Goal: Task Accomplishment & Management: Manage account settings

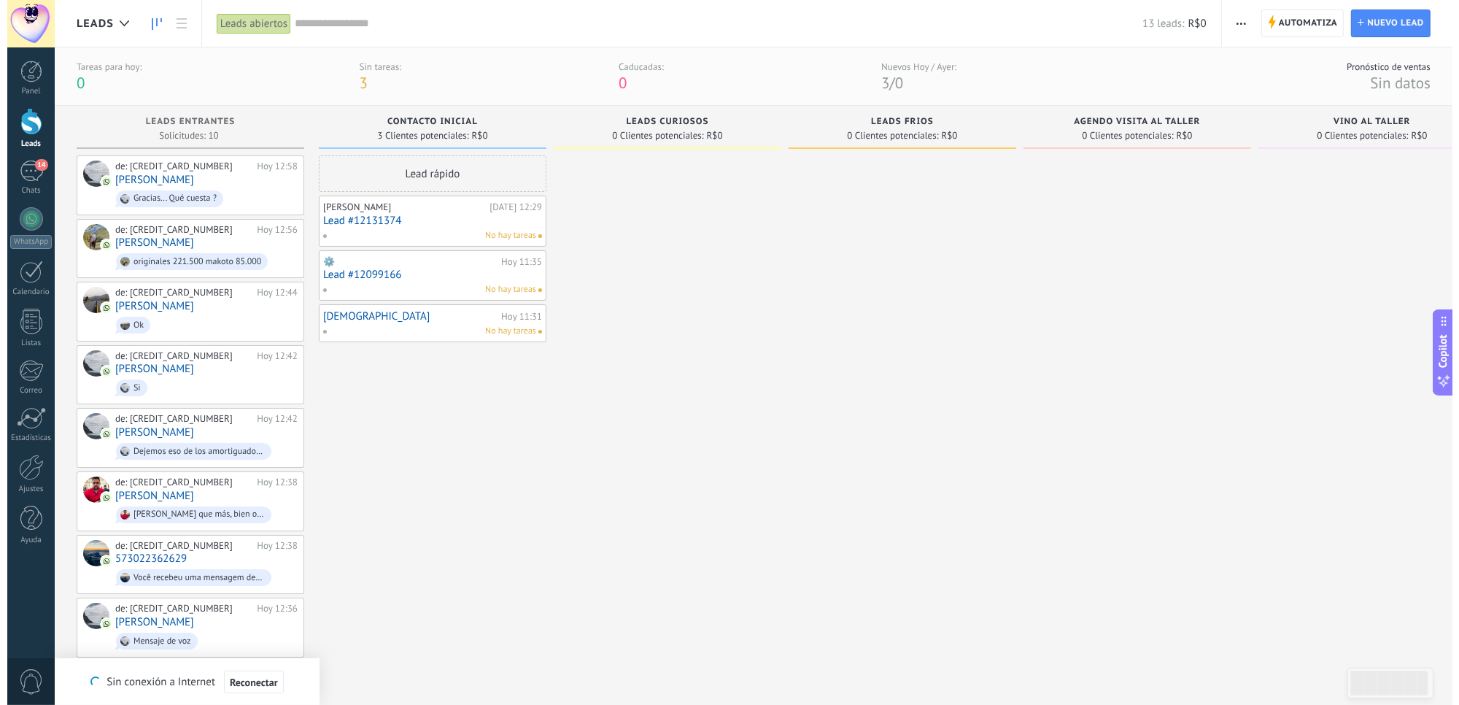
scroll to position [13, 0]
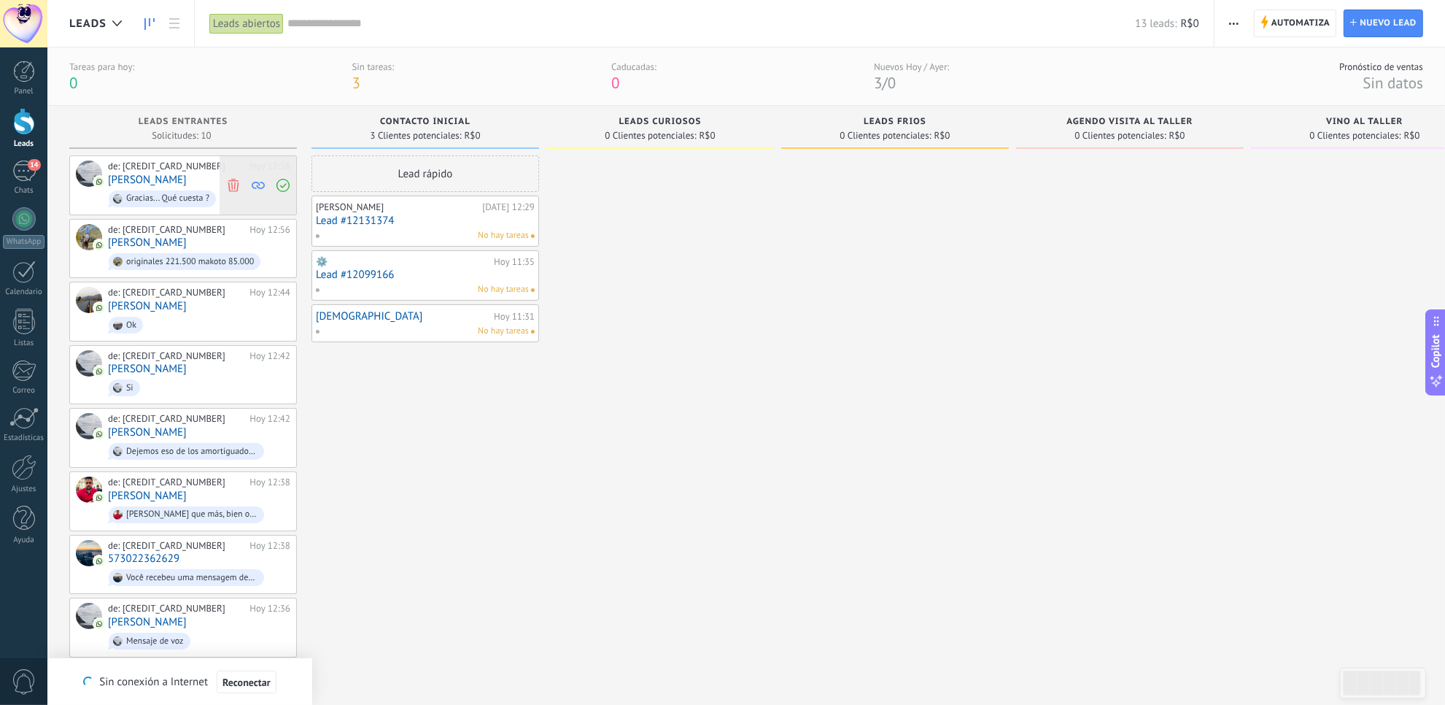
click at [230, 191] on use at bounding box center [233, 184] width 11 height 13
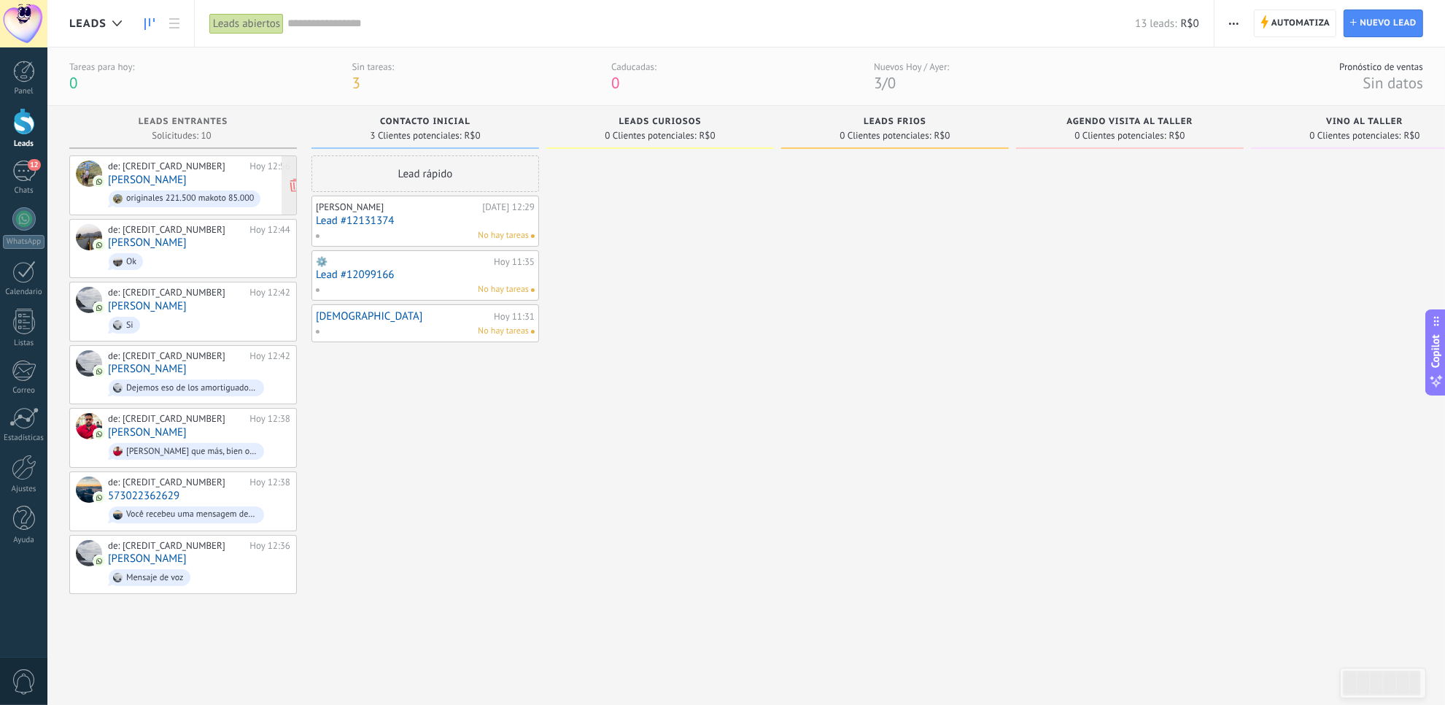
click at [114, 183] on link "[PERSON_NAME]" at bounding box center [147, 180] width 79 height 12
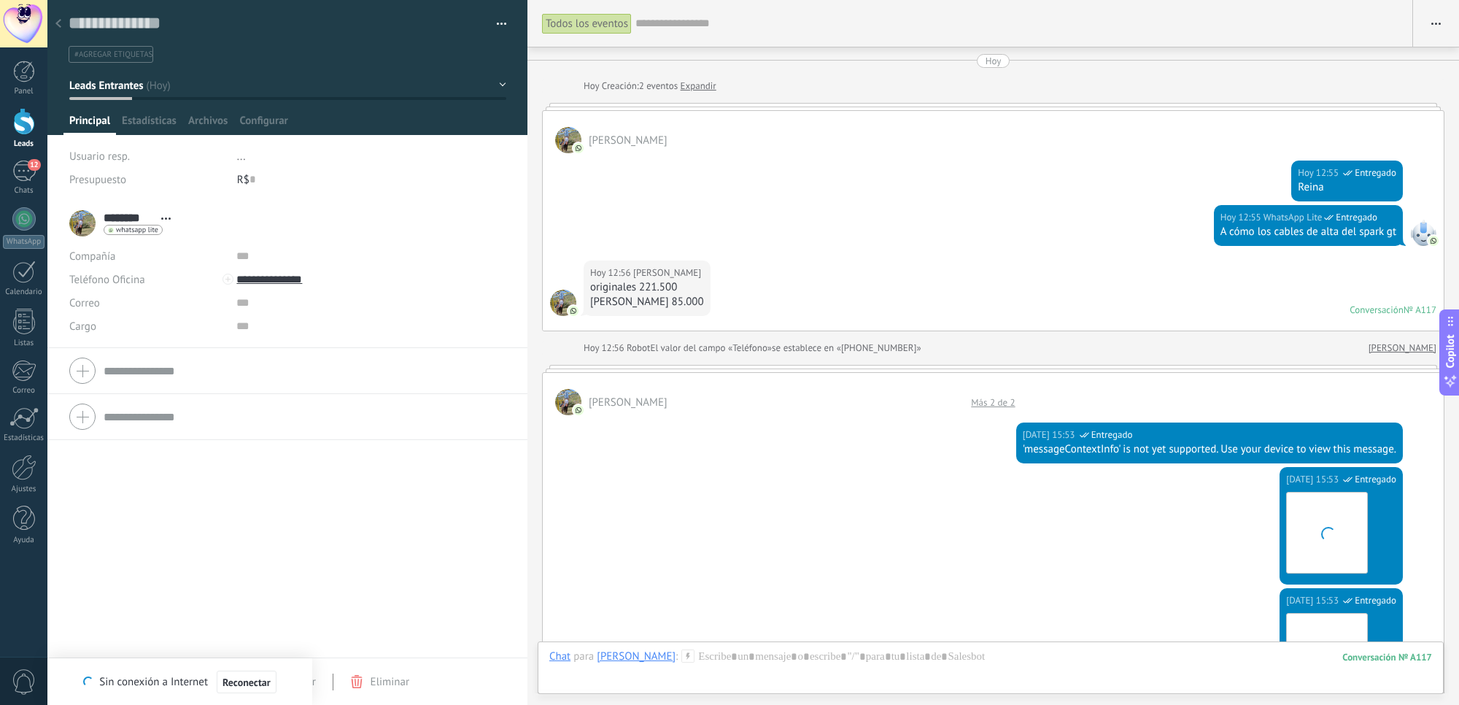
scroll to position [177, 0]
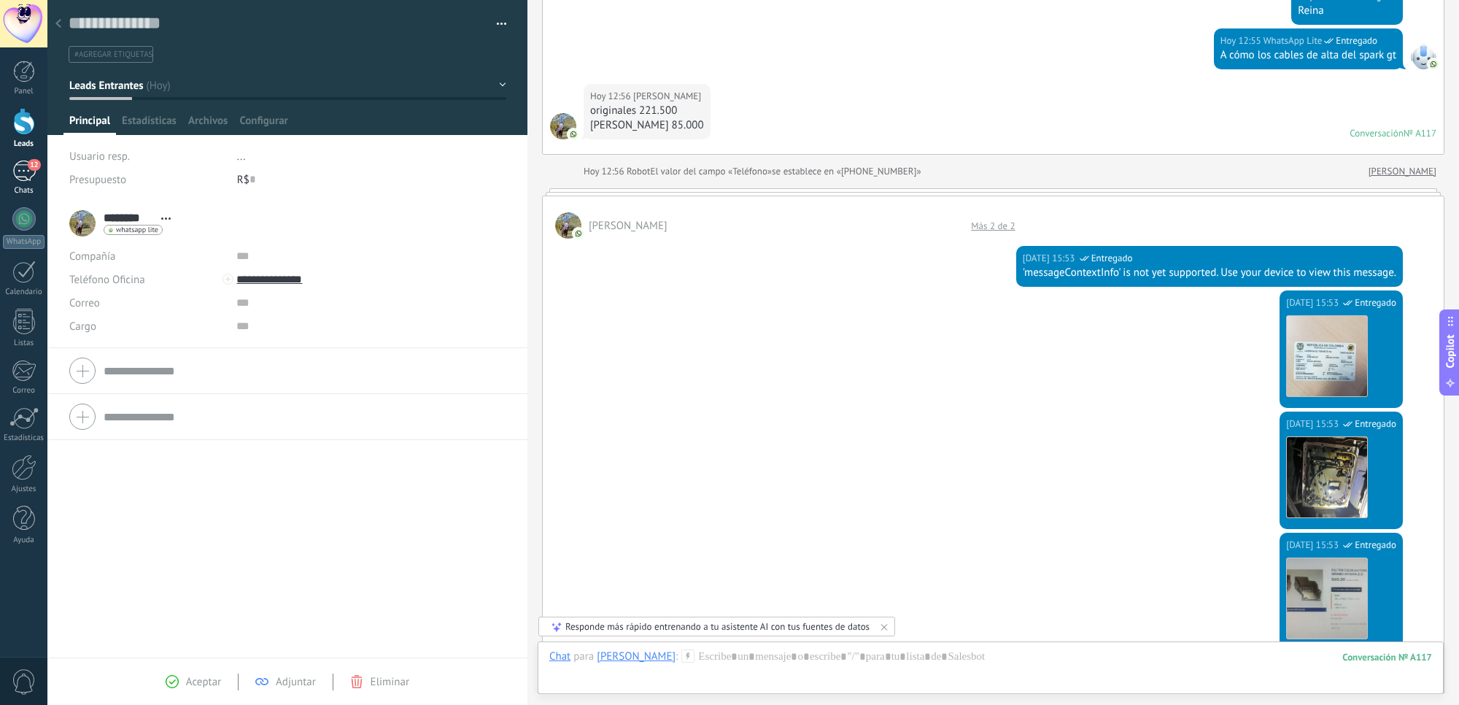
click at [27, 177] on div "12" at bounding box center [23, 171] width 23 height 21
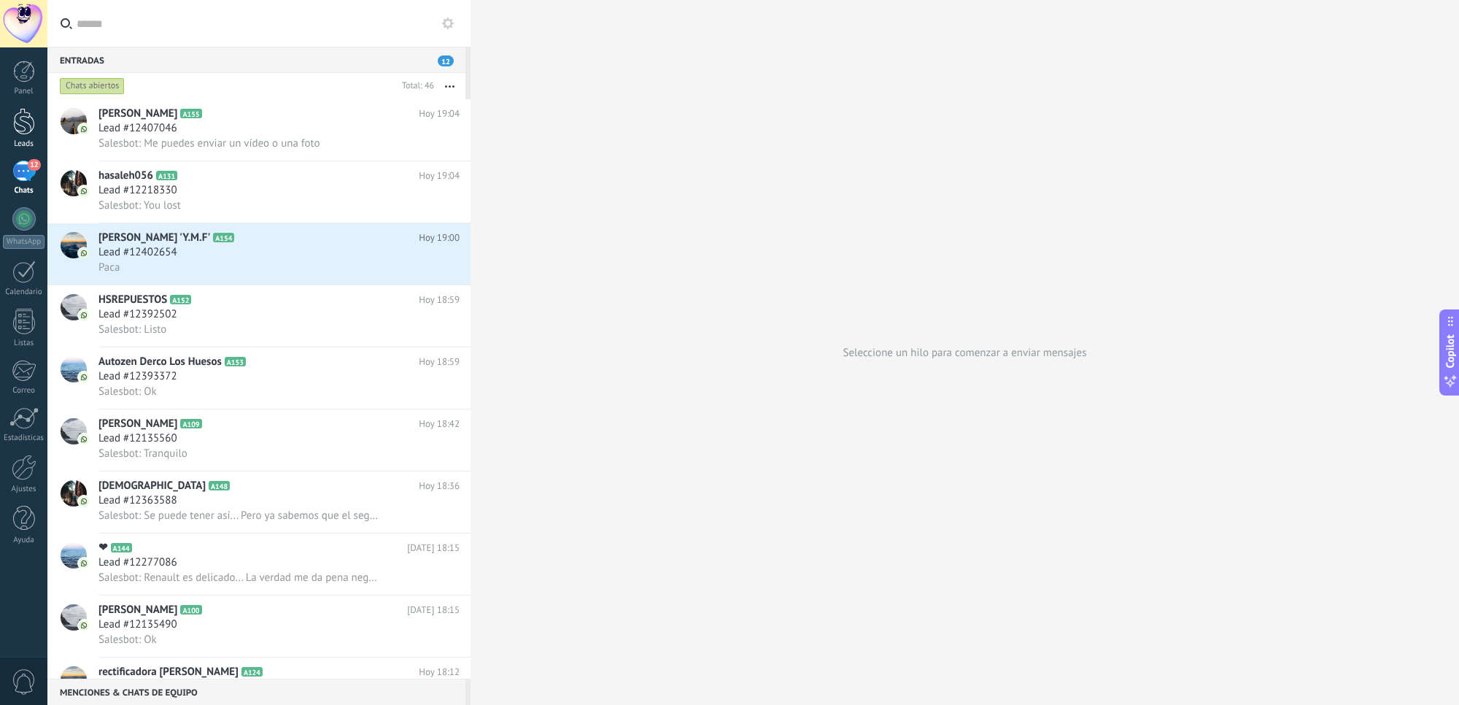
click at [18, 125] on div at bounding box center [24, 121] width 22 height 27
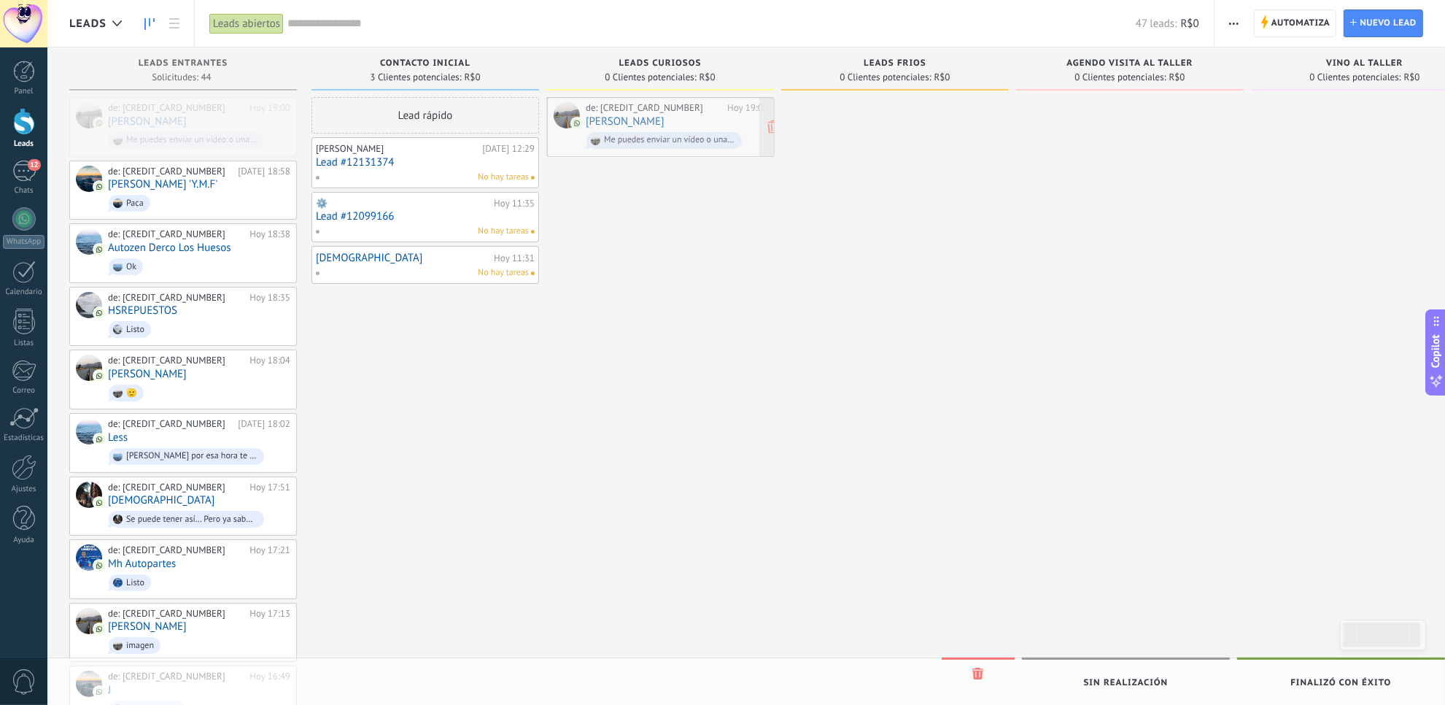
drag, startPoint x: 217, startPoint y: 118, endPoint x: 695, endPoint y: 118, distance: 477.9
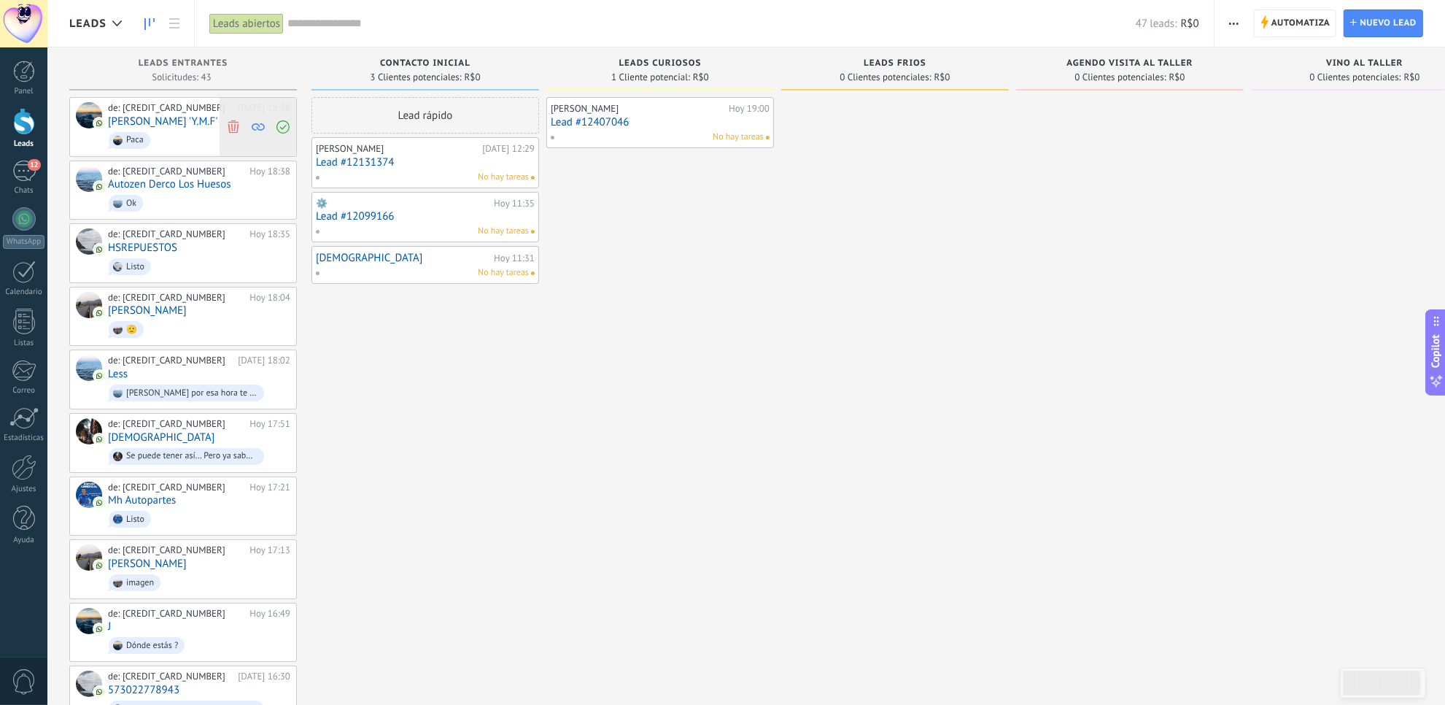
click at [231, 125] on use at bounding box center [233, 126] width 11 height 13
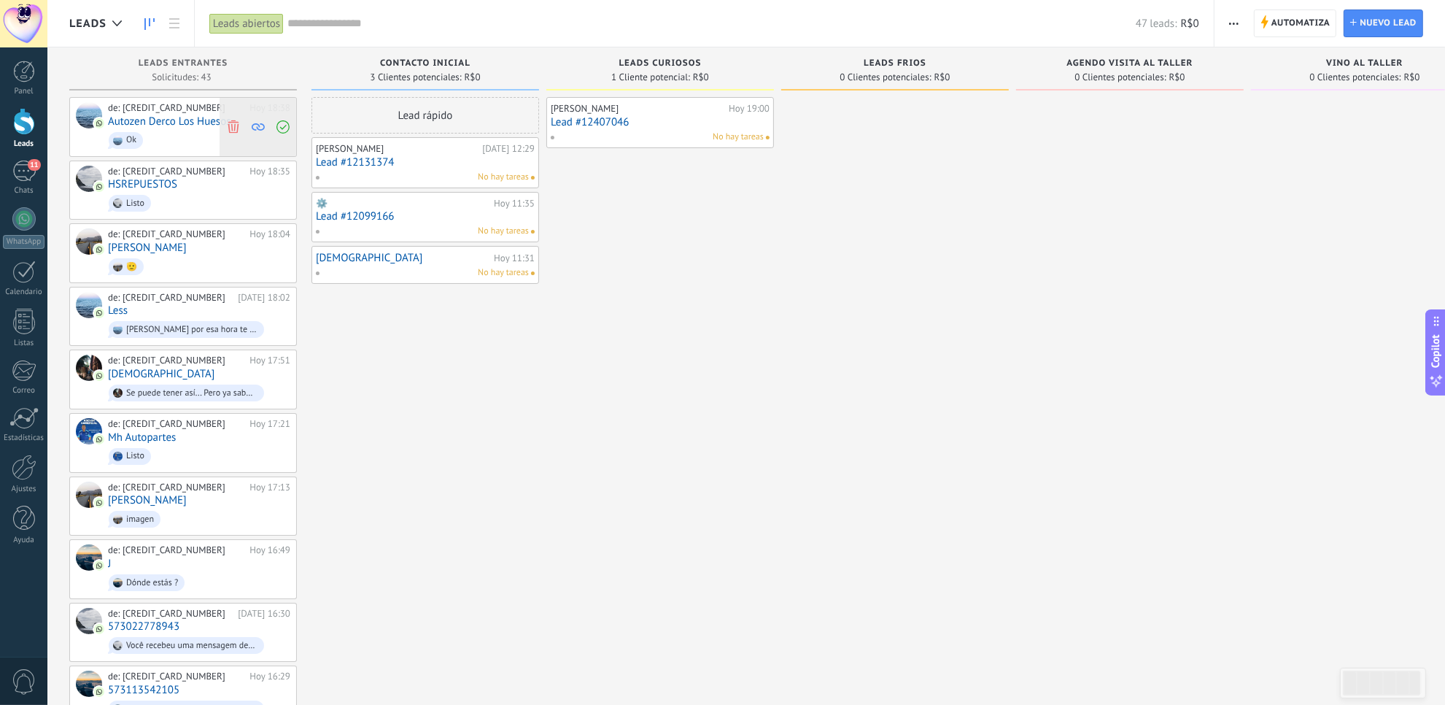
click at [231, 129] on use at bounding box center [233, 126] width 11 height 13
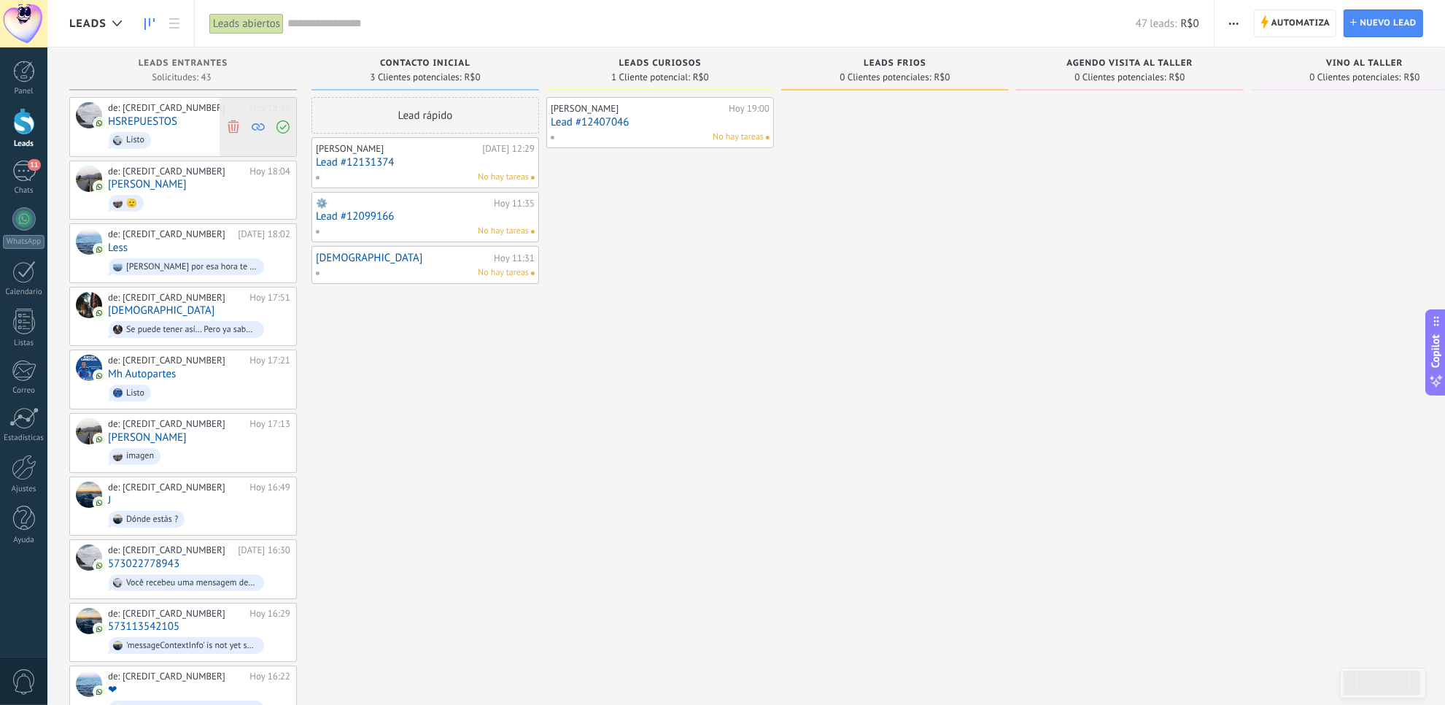
click at [232, 121] on icon at bounding box center [233, 126] width 13 height 13
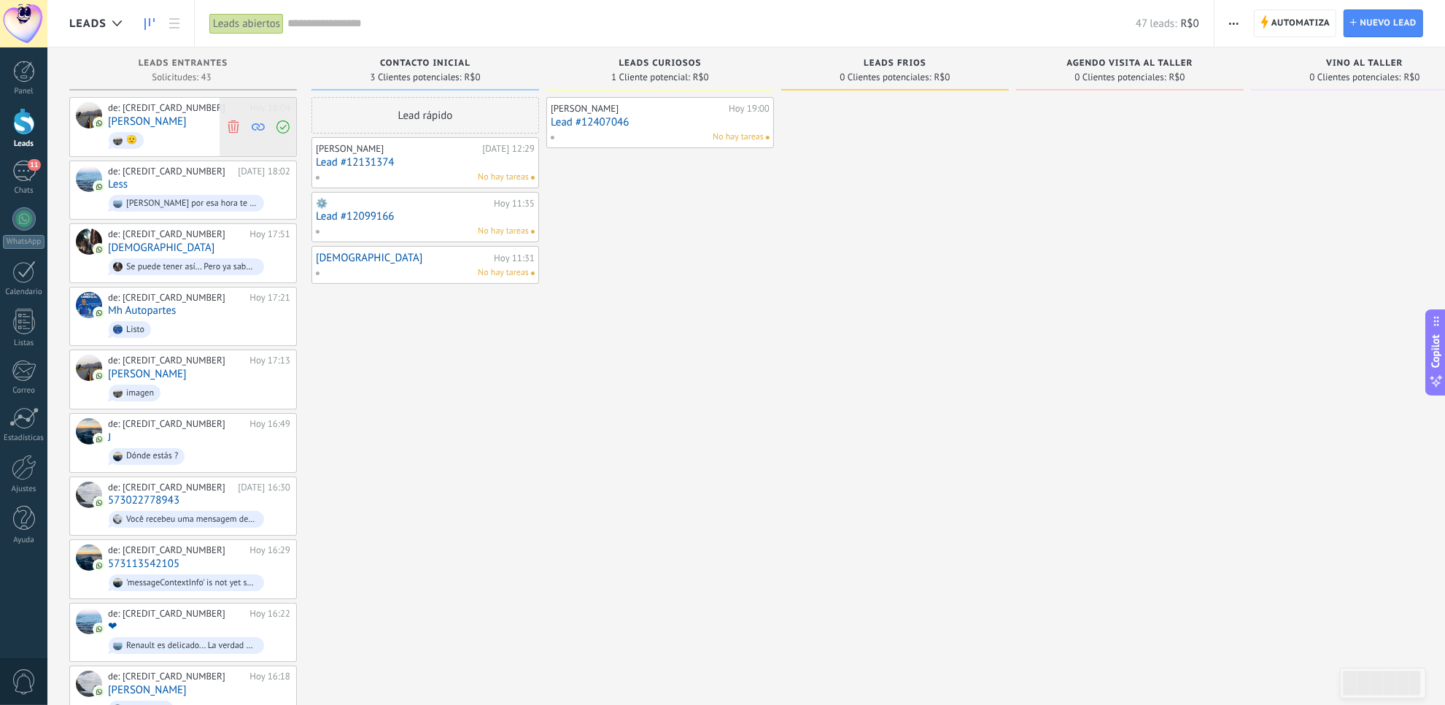
click at [237, 128] on use at bounding box center [233, 126] width 11 height 13
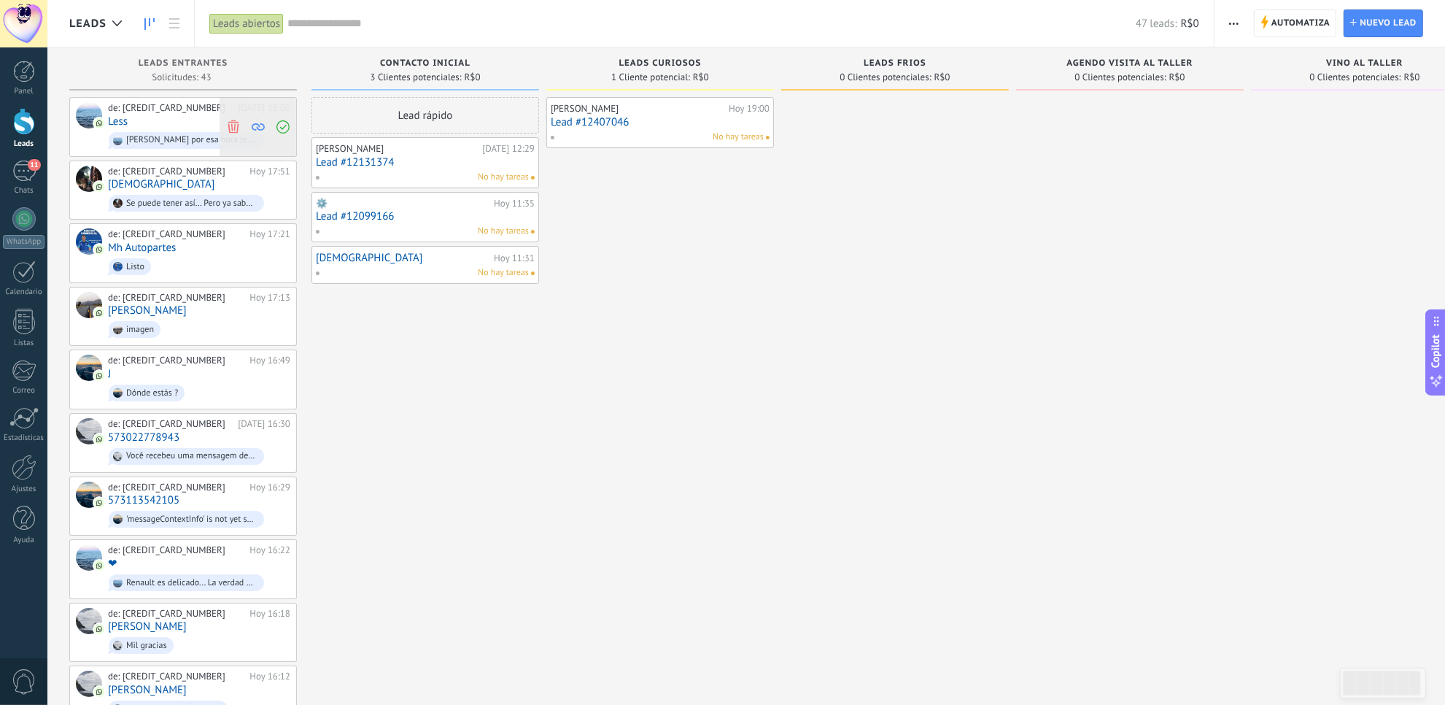
click at [228, 121] on icon at bounding box center [233, 126] width 13 height 13
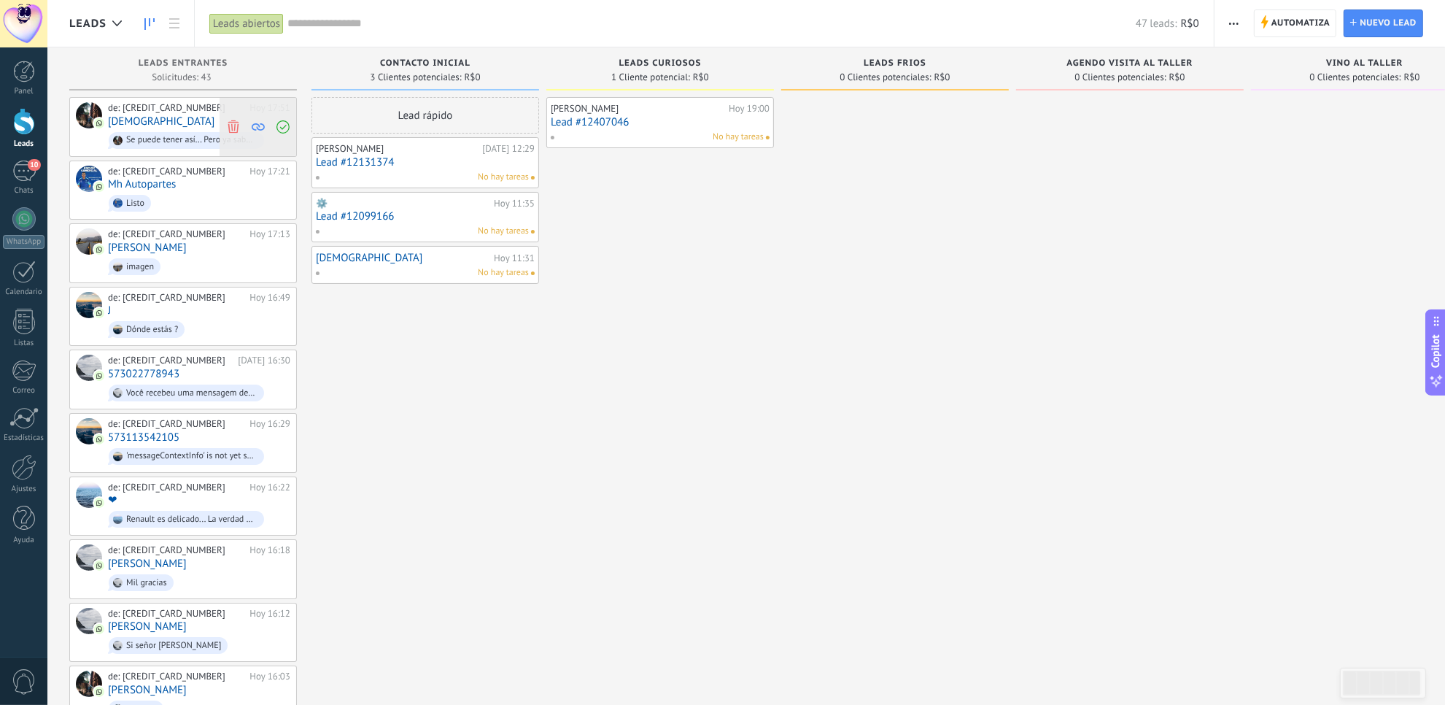
click at [235, 130] on icon at bounding box center [233, 126] width 13 height 13
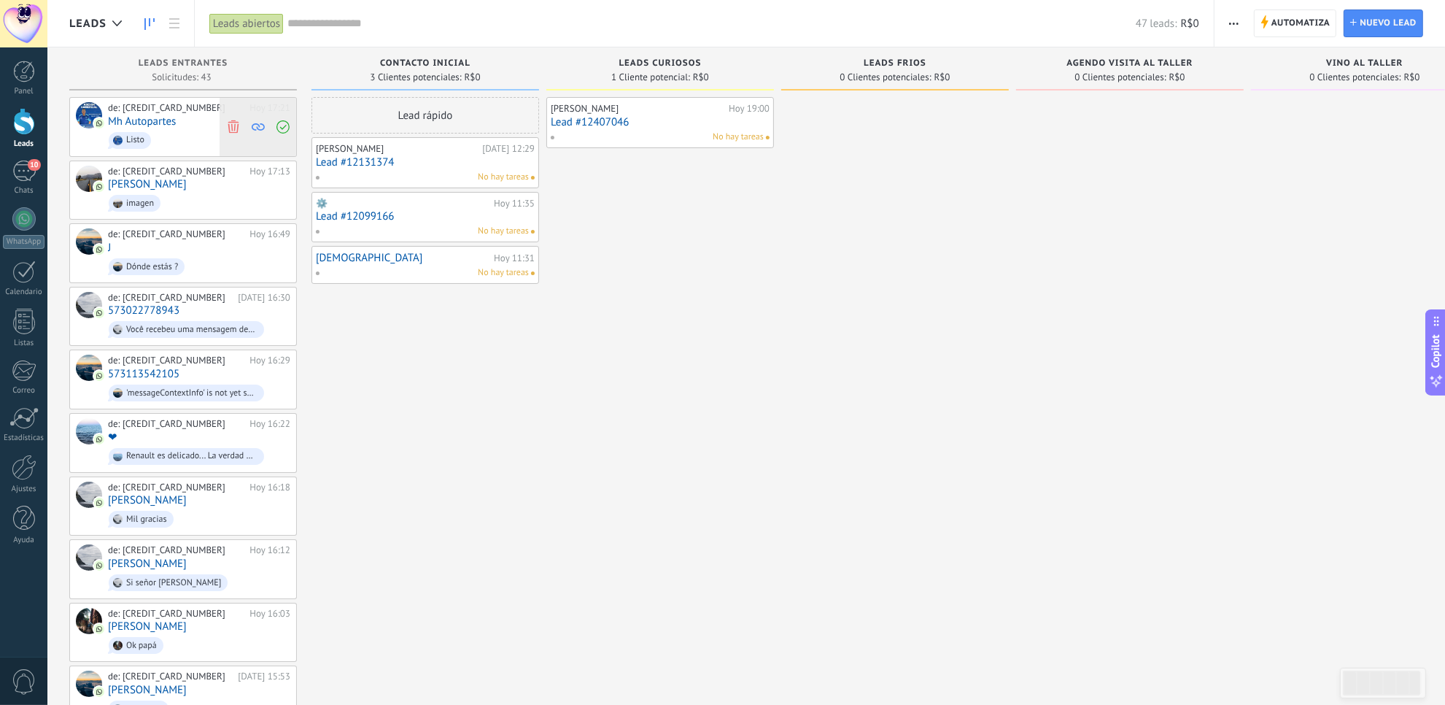
click at [232, 125] on icon at bounding box center [233, 126] width 13 height 13
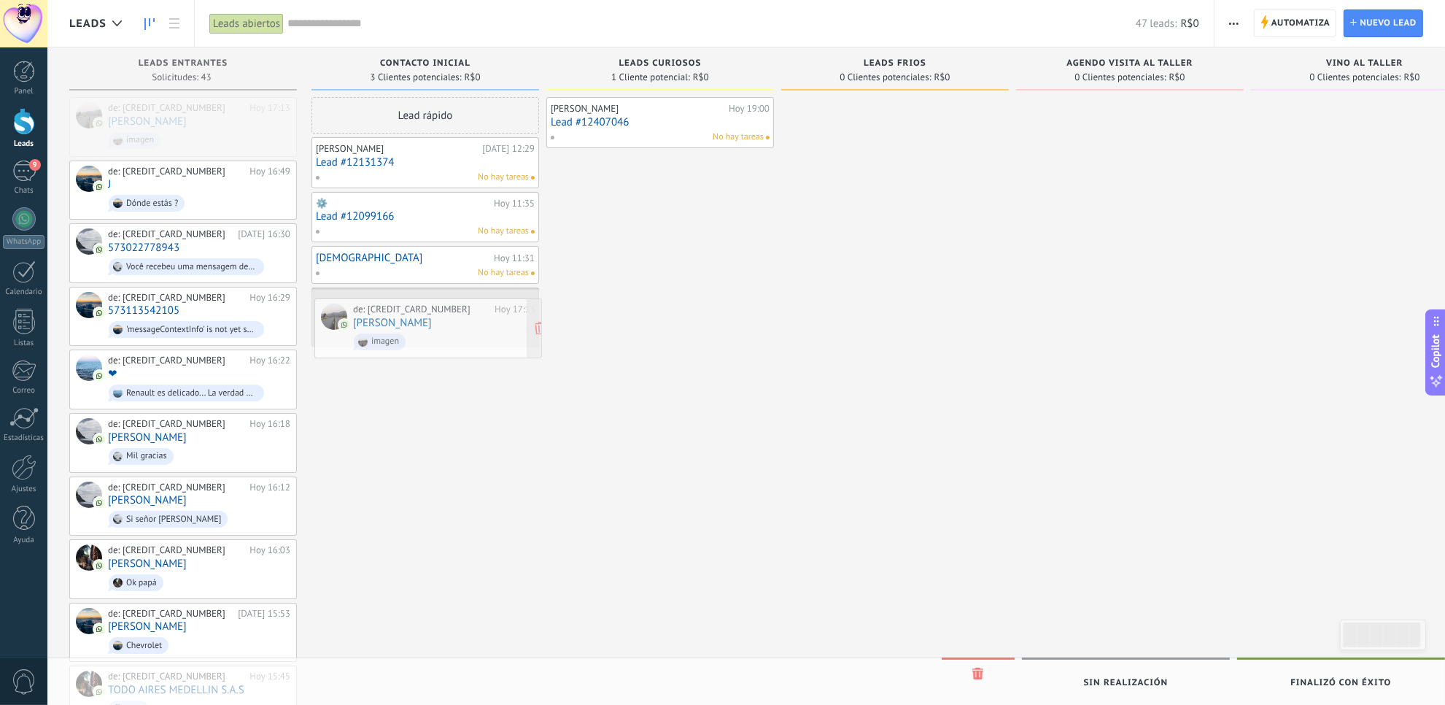
drag, startPoint x: 194, startPoint y: 117, endPoint x: 439, endPoint y: 319, distance: 317.2
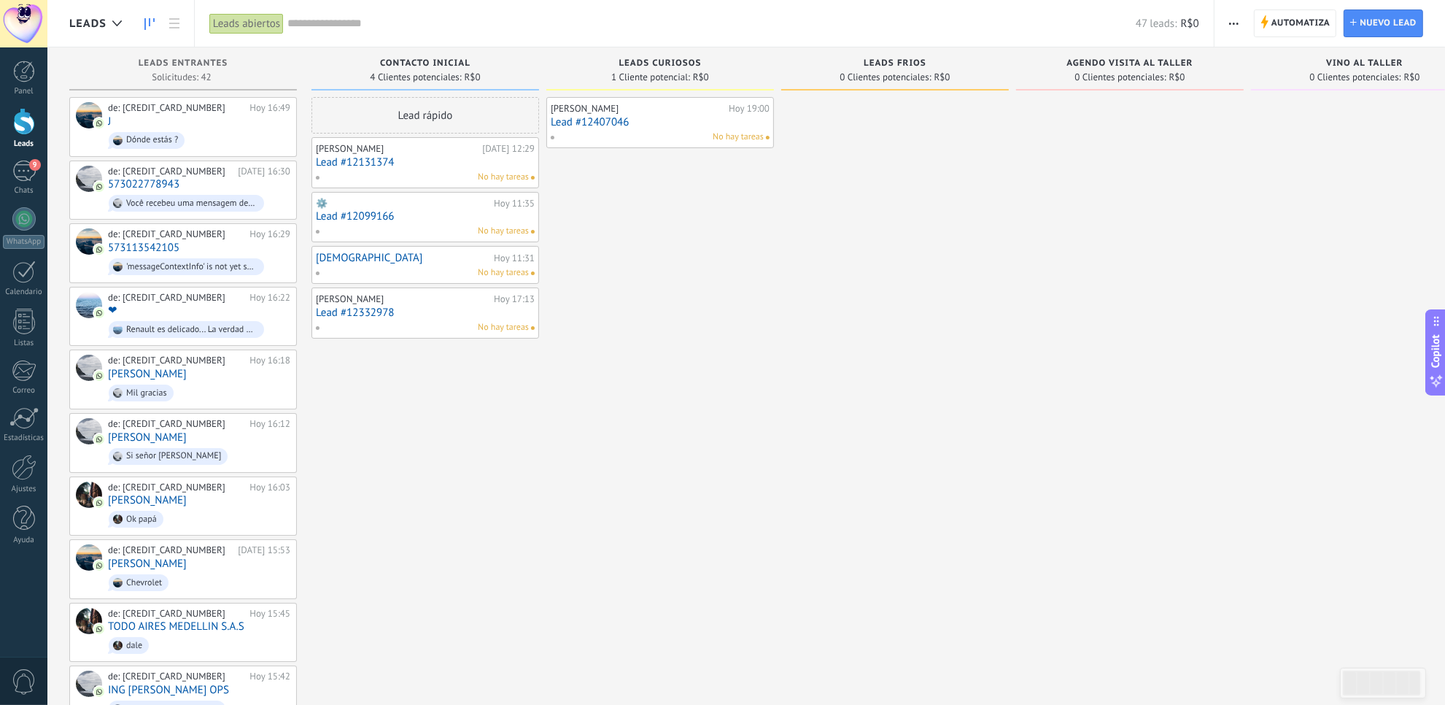
click at [439, 319] on link "Lead #12332978" at bounding box center [425, 312] width 219 height 12
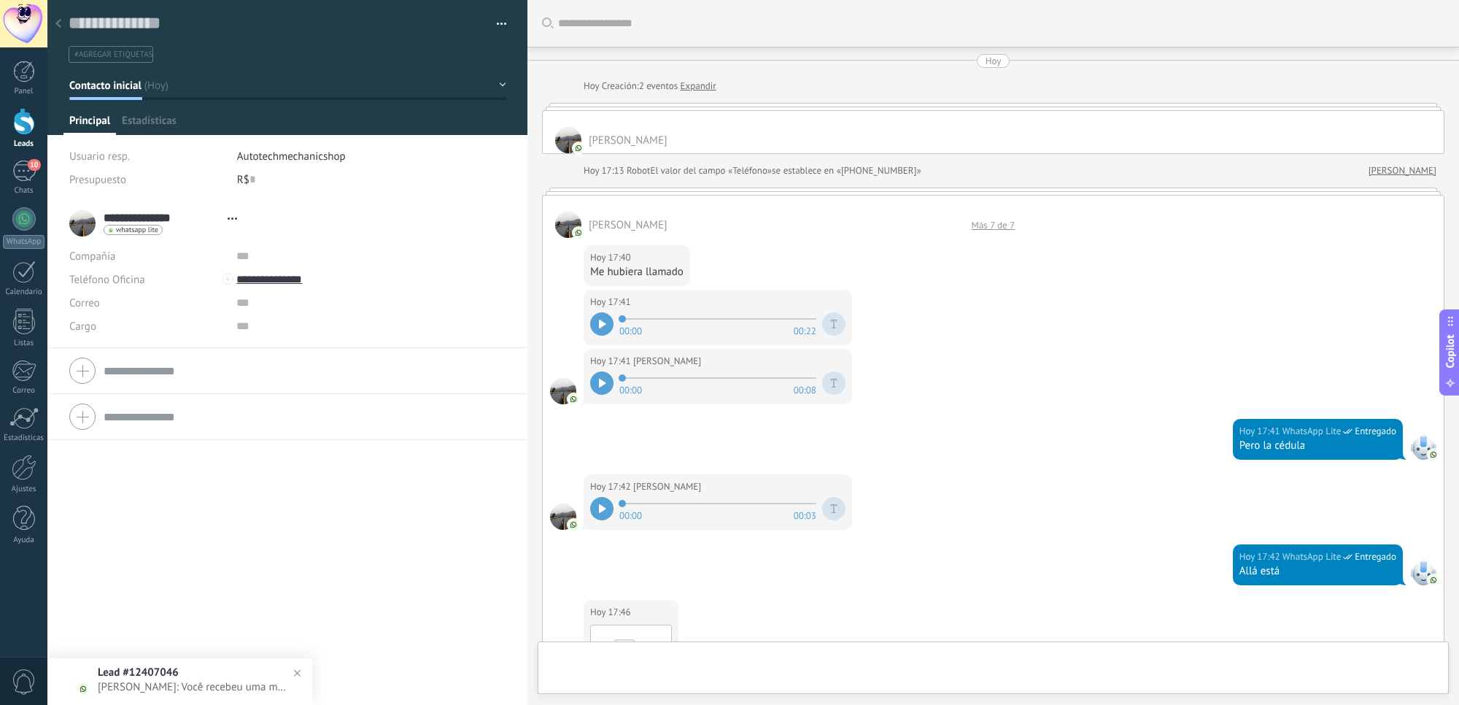
type textarea "**********"
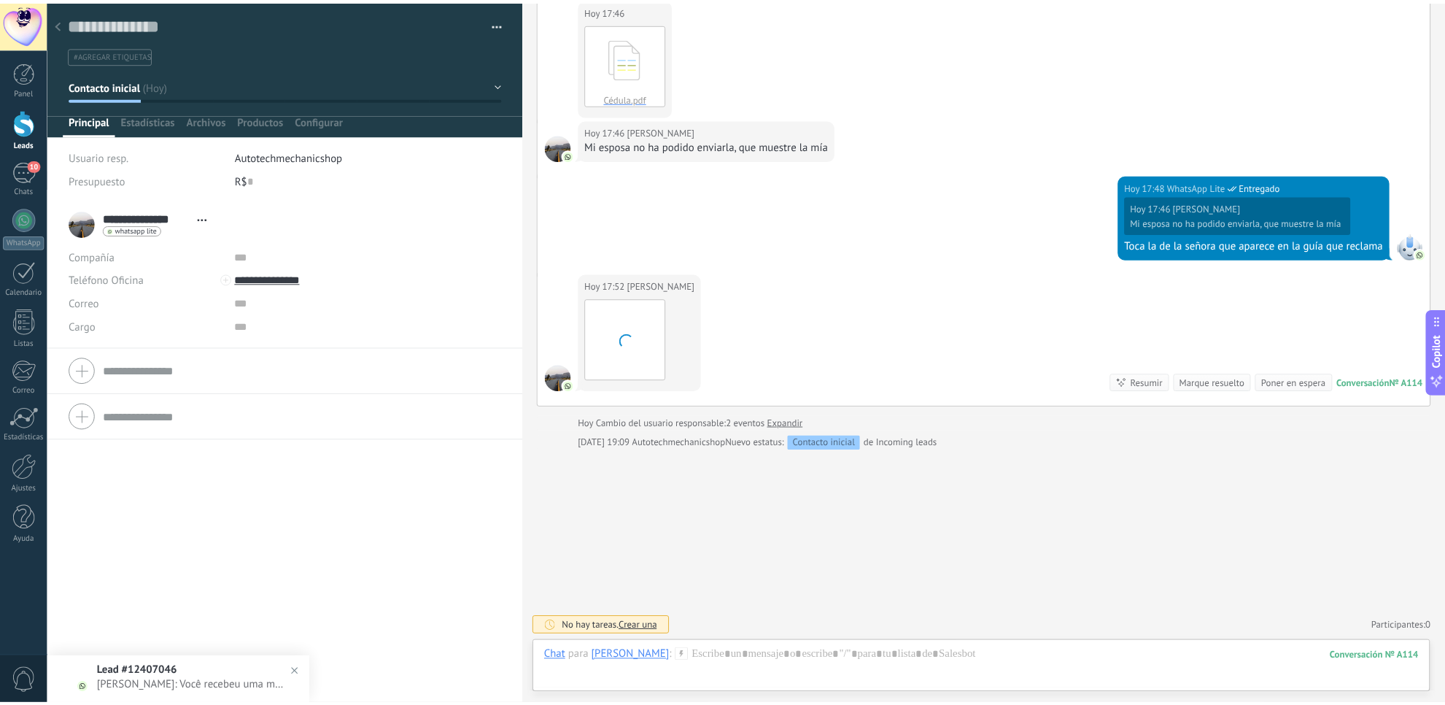
scroll to position [916, 0]
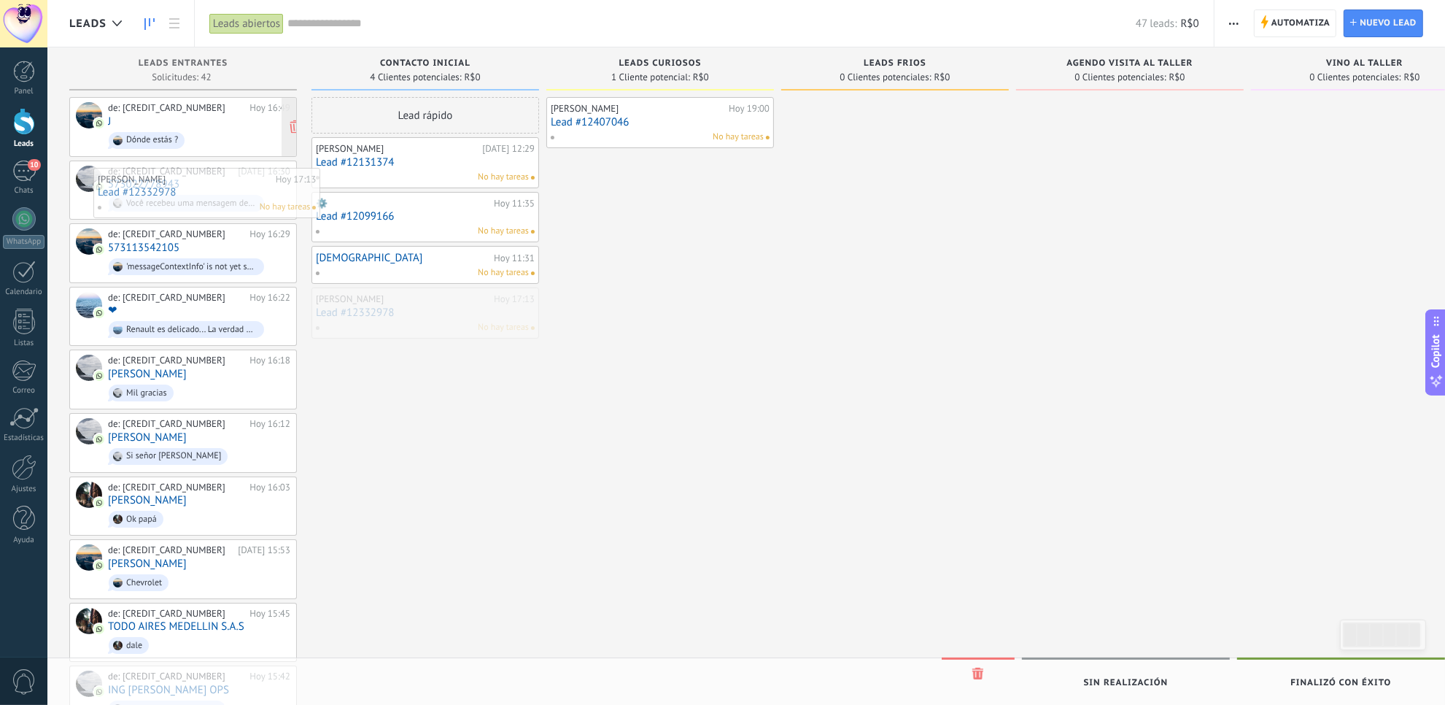
drag, startPoint x: 427, startPoint y: 304, endPoint x: 223, endPoint y: 107, distance: 283.8
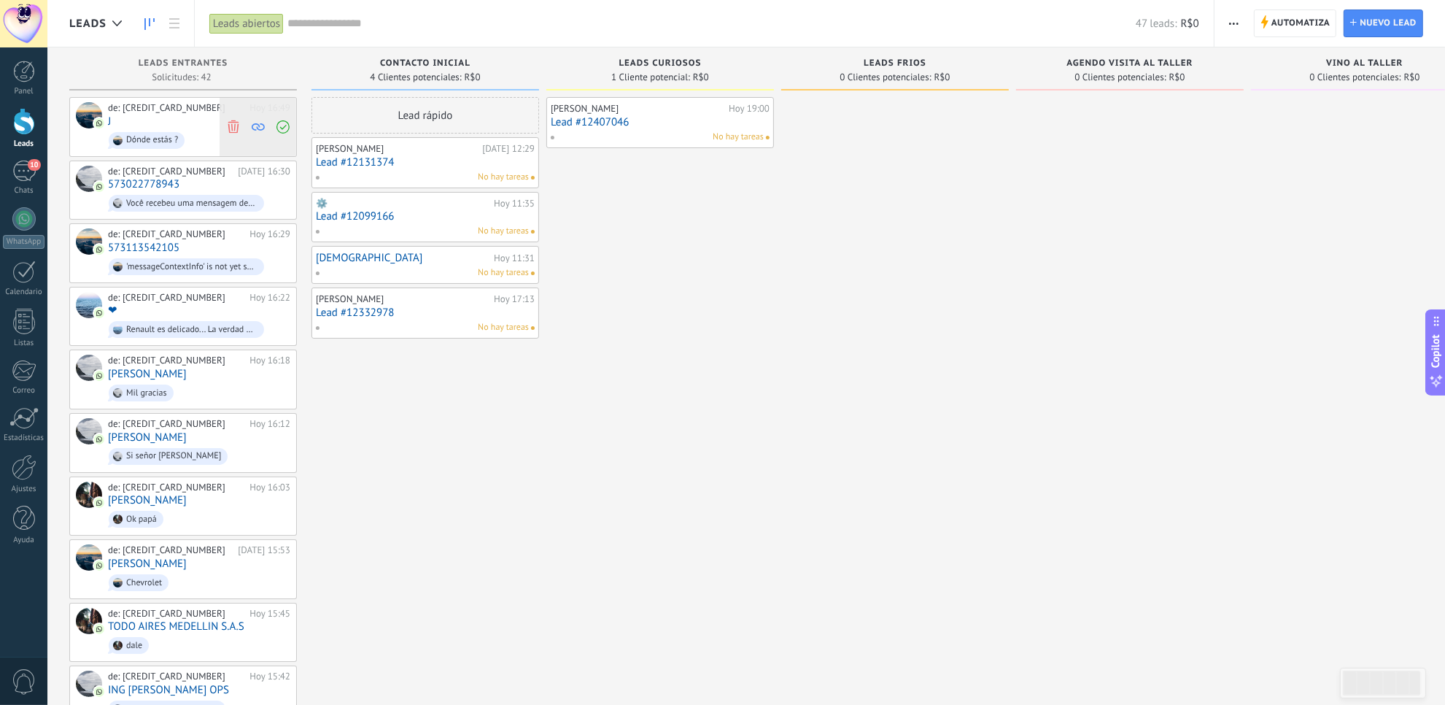
click at [231, 125] on use at bounding box center [233, 126] width 11 height 13
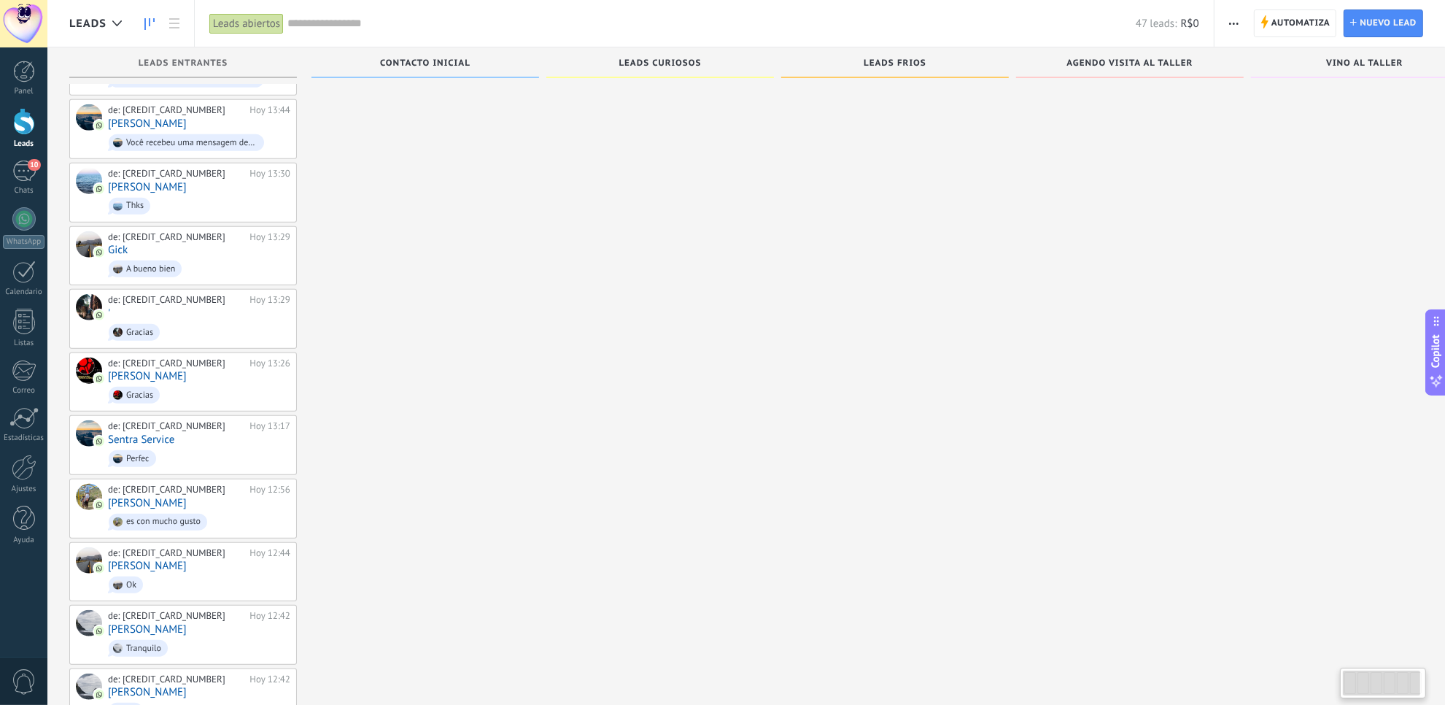
scroll to position [1577, 0]
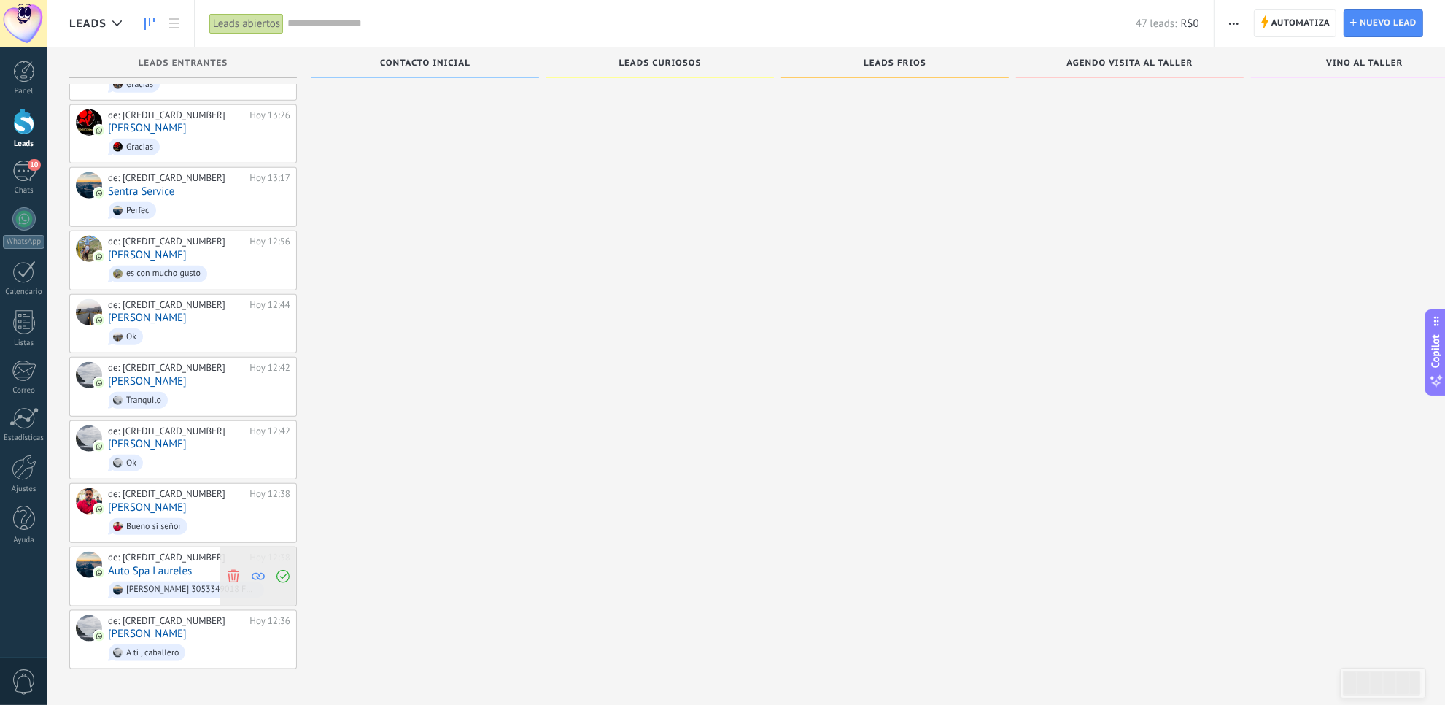
click at [236, 573] on icon at bounding box center [233, 575] width 13 height 13
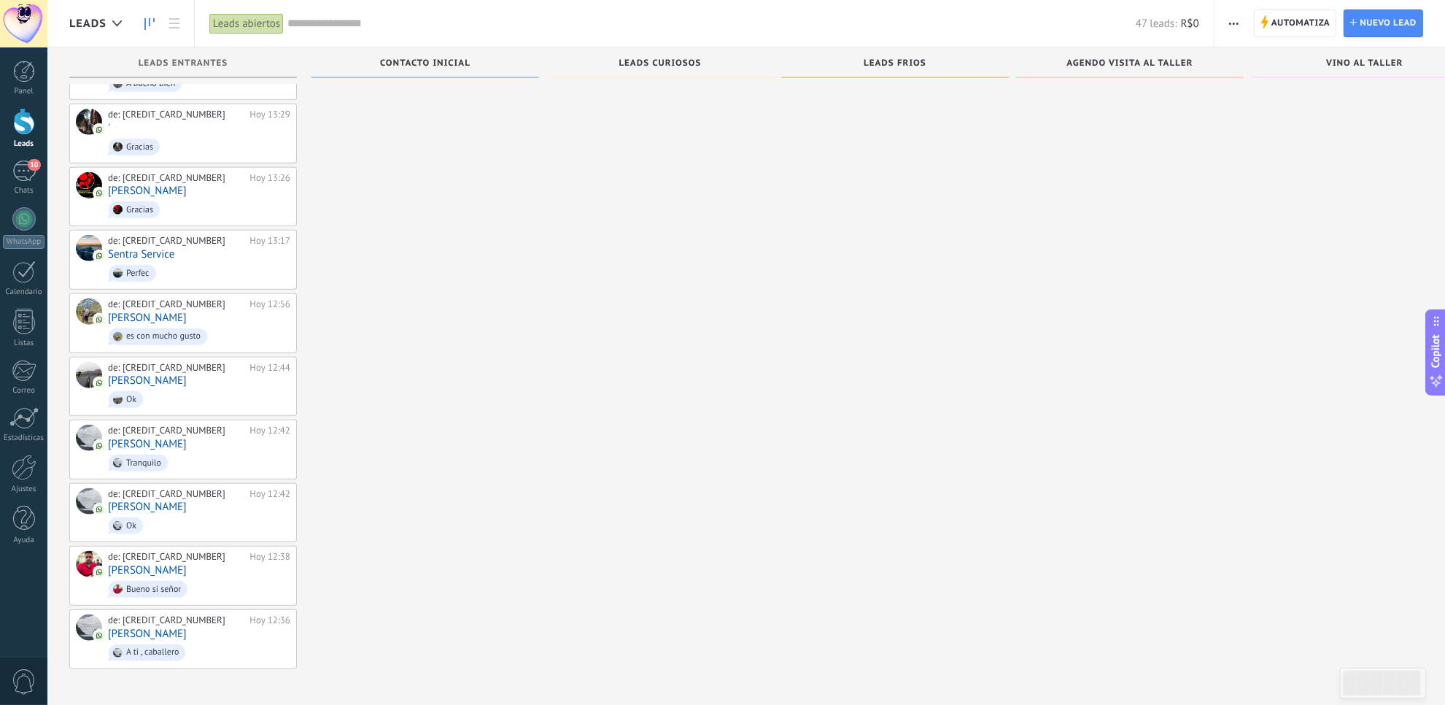
scroll to position [1514, 0]
